Goal: Information Seeking & Learning: Learn about a topic

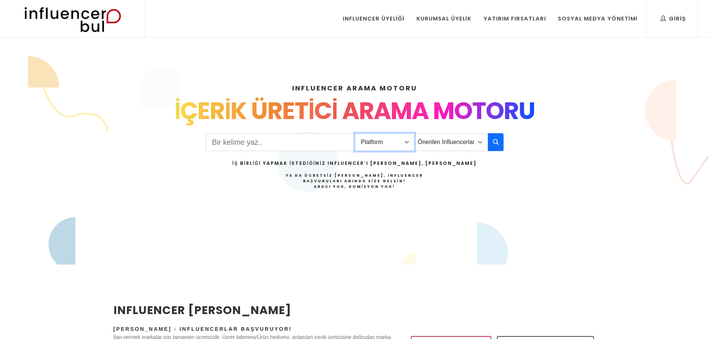
click at [406, 142] on select "Platform Instagram Facebook Youtube Tiktok Twitter Twitch" at bounding box center [385, 142] width 60 height 18
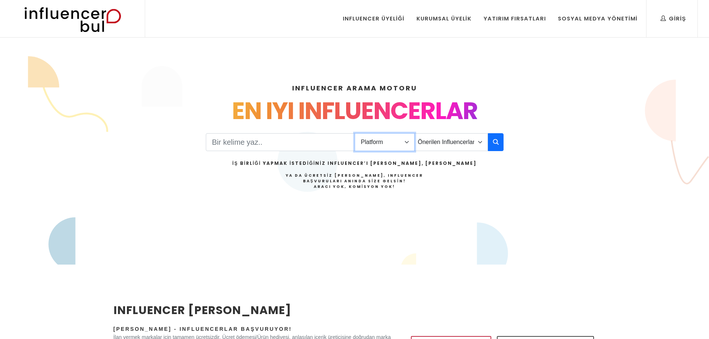
select select "1"
click at [355, 133] on select "Platform Instagram Facebook Youtube Tiktok Twitter Twitch" at bounding box center [385, 142] width 60 height 18
click at [471, 142] on select "Önerilen Influencerlar Aile & [PERSON_NAME] & [PERSON_NAME] [PERSON_NAME] & Giy…" at bounding box center [451, 142] width 74 height 18
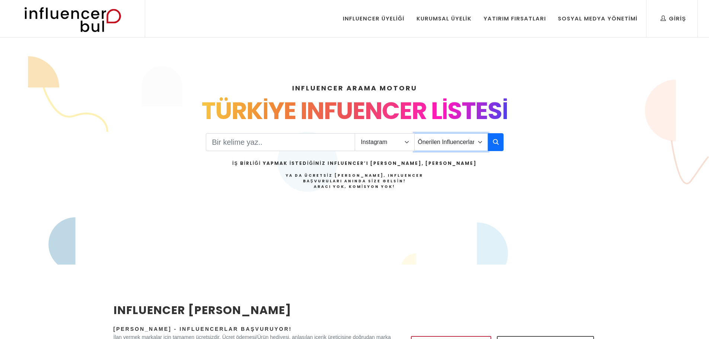
select select "11"
click at [414, 133] on select "Önerilen Influencerlar Aile & [PERSON_NAME] & [PERSON_NAME] [PERSON_NAME] & Giy…" at bounding box center [451, 142] width 74 height 18
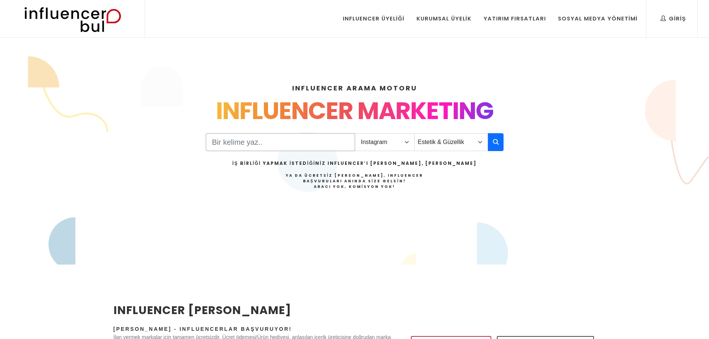
click at [259, 137] on input "Search" at bounding box center [280, 142] width 149 height 18
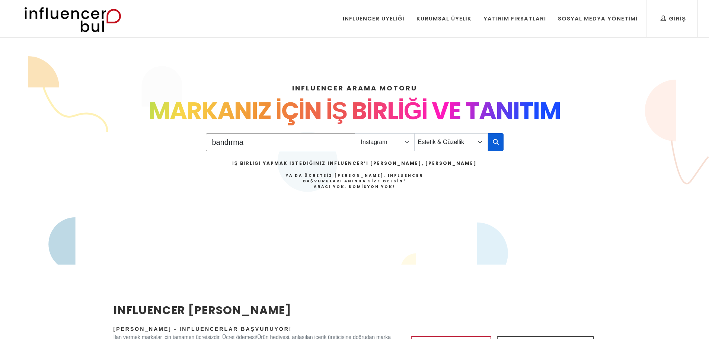
type input "bandırma"
click at [502, 144] on button "button" at bounding box center [496, 142] width 16 height 18
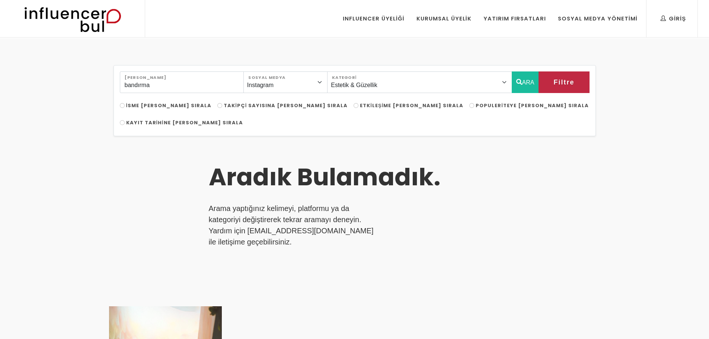
select select "11"
drag, startPoint x: 169, startPoint y: 89, endPoint x: 110, endPoint y: 80, distance: 59.8
click at [110, 80] on div "bandırma Arama Terimi Instagram Facebook Youtube Tiktok Twitter Twitch Sosyal M…" at bounding box center [355, 297] width 492 height 464
type input "tırnak"
drag, startPoint x: 579, startPoint y: 83, endPoint x: 525, endPoint y: 122, distance: 66.4
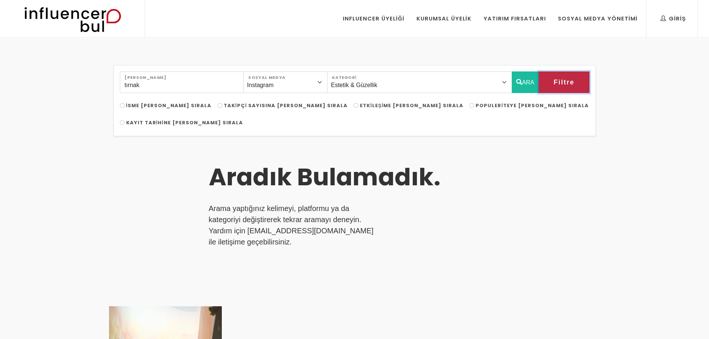
click at [523, 130] on div "tırnak Arama Terimi Instagram Facebook Youtube Tiktok Twitter Twitch Sosyal Med…" at bounding box center [355, 297] width 492 height 464
click at [523, 79] on button "ARA" at bounding box center [525, 82] width 27 height 22
click at [529, 83] on button "ARA" at bounding box center [525, 82] width 27 height 22
click at [436, 81] on select "Önerilen Influencerlar Aile & Çocuk & Ebeveyn Alışveriş & Giyim & Aksesuar Arab…" at bounding box center [419, 82] width 185 height 22
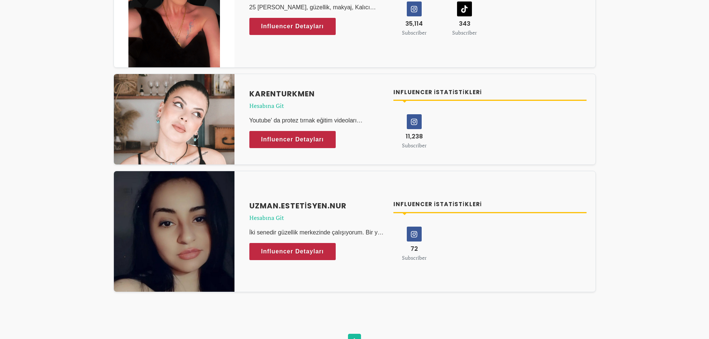
scroll to position [484, 0]
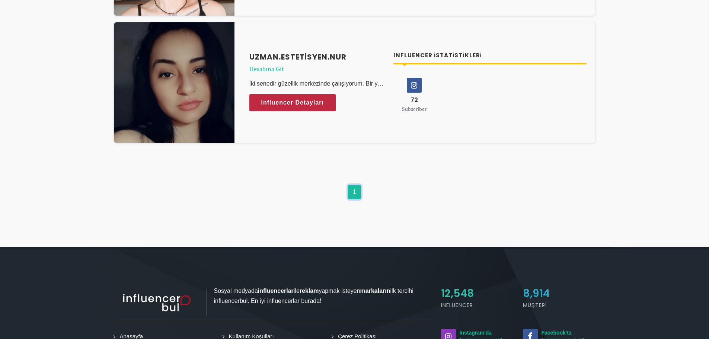
click at [356, 185] on link "1" at bounding box center [354, 192] width 13 height 14
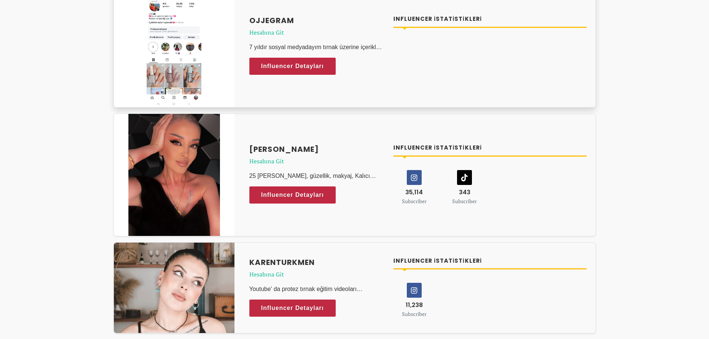
scroll to position [186, 0]
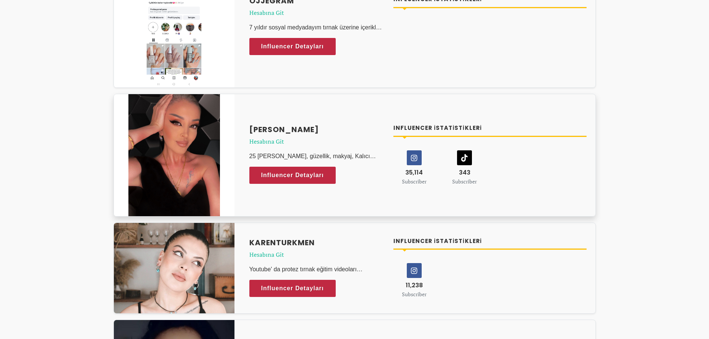
click at [284, 124] on h4 "Gökçen Akarsu" at bounding box center [317, 129] width 136 height 11
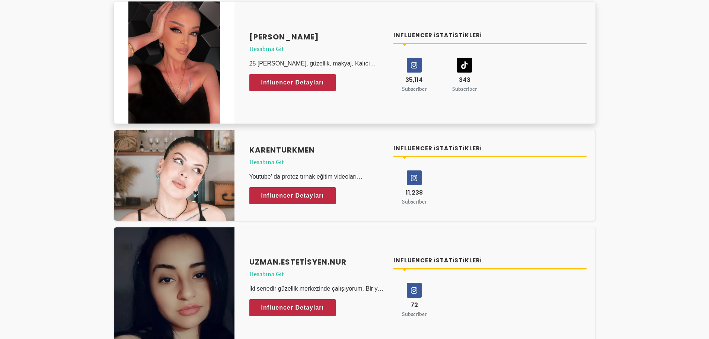
scroll to position [298, 0]
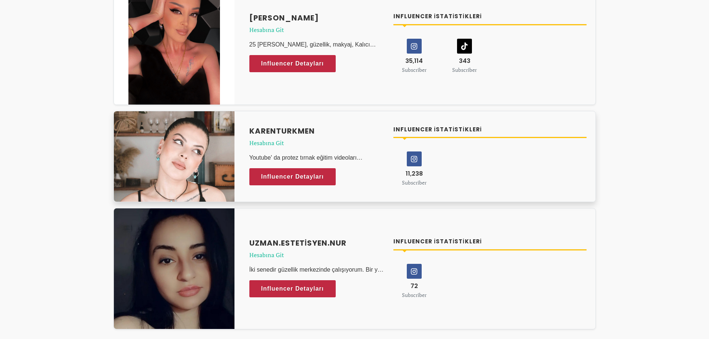
click at [212, 149] on img at bounding box center [174, 156] width 121 height 90
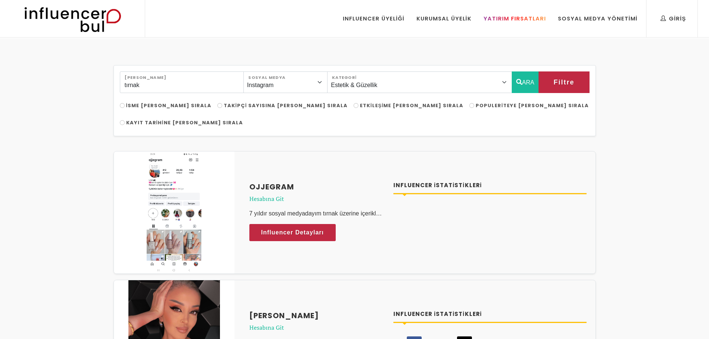
scroll to position [484, 0]
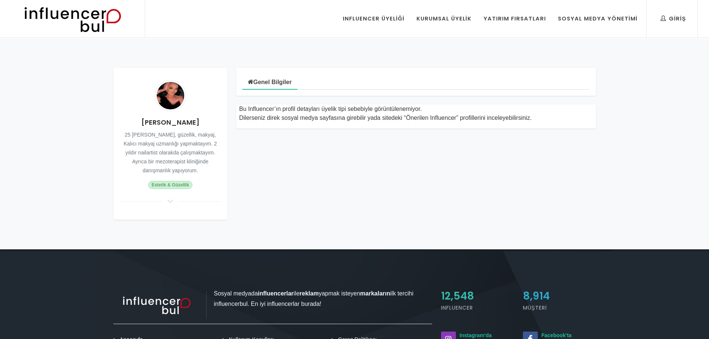
drag, startPoint x: 441, startPoint y: 113, endPoint x: 517, endPoint y: 118, distance: 76.8
click at [517, 118] on div "Bu Influencer’ın profil detayları üyelik tipi sebebiyle görüntülenemiyor. Diler…" at bounding box center [416, 114] width 354 height 18
drag, startPoint x: 267, startPoint y: 111, endPoint x: 509, endPoint y: 120, distance: 242.2
click at [509, 120] on div "Bu Influencer’ın profil detayları üyelik tipi sebebiyle görüntülenemiyor. Diler…" at bounding box center [416, 114] width 354 height 18
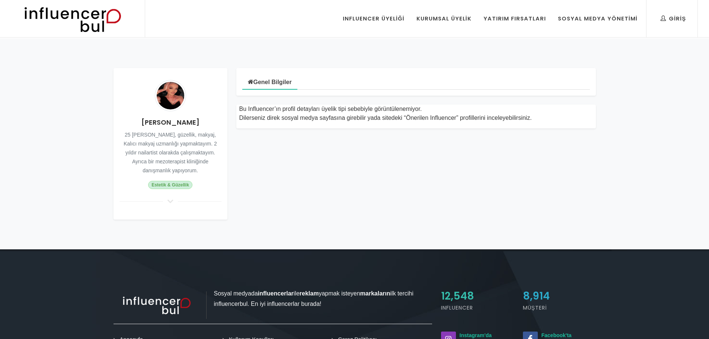
click at [509, 120] on div "Bu Influencer’ın profil detayları üyelik tipi sebebiyle görüntülenemiyor. Diler…" at bounding box center [416, 114] width 354 height 18
drag, startPoint x: 233, startPoint y: 115, endPoint x: 558, endPoint y: 122, distance: 324.4
click at [558, 122] on div "Bu Influencer’ın profil detayları üyelik tipi sebebiyle görüntülenemiyor. Diler…" at bounding box center [416, 117] width 369 height 24
click at [469, 118] on div "Bu Influencer’ın profil detayları üyelik tipi sebebiyle görüntülenemiyor. Diler…" at bounding box center [416, 114] width 354 height 18
drag, startPoint x: 197, startPoint y: 121, endPoint x: 211, endPoint y: 174, distance: 54.6
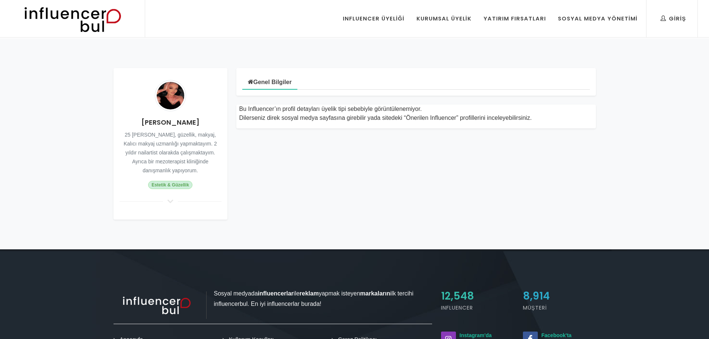
click at [211, 174] on div "Gökçen Akarsu 25 yılı aşkın, güzellik, makyaj, Kalıcı makyaj uzmanlığı yapmakta…" at bounding box center [171, 144] width 114 height 152
click at [194, 172] on div "Gökçen Akarsu 25 yılı aşkın, güzellik, makyaj, Kalıcı makyaj uzmanlığı yapmakta…" at bounding box center [171, 144] width 114 height 152
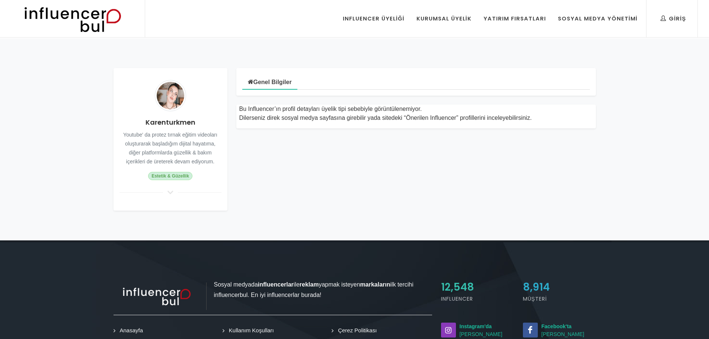
drag, startPoint x: 229, startPoint y: 105, endPoint x: 539, endPoint y: 119, distance: 310.1
click at [539, 119] on div "Karenturkmen Youtube' da protez tırnak eğitim videoları oluşturarak başladığım …" at bounding box center [355, 139] width 492 height 143
click at [539, 119] on div "Bu Influencer’ın profil detayları üyelik tipi sebebiyle görüntülenemiyor. Diler…" at bounding box center [416, 114] width 354 height 18
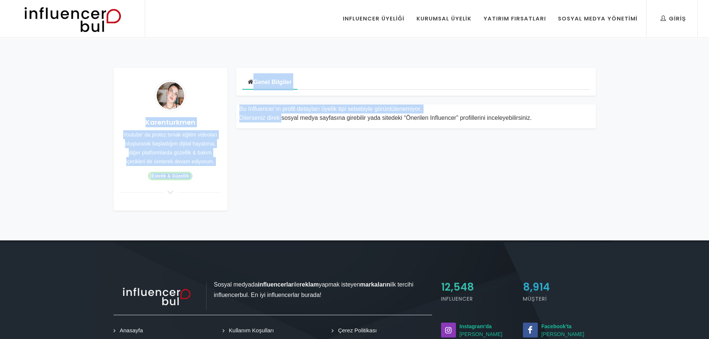
drag, startPoint x: 140, startPoint y: 122, endPoint x: 243, endPoint y: 173, distance: 115.2
click at [243, 173] on div "Karenturkmen Youtube' da protez tırnak eğitim videoları oluşturarak başladığım …" at bounding box center [355, 139] width 492 height 143
click at [243, 173] on div "Genel Bilgiler Bu Influencer’ın profil detayları üyelik tipi sebebiyle görüntül…" at bounding box center [416, 139] width 369 height 143
